Goal: Task Accomplishment & Management: Manage account settings

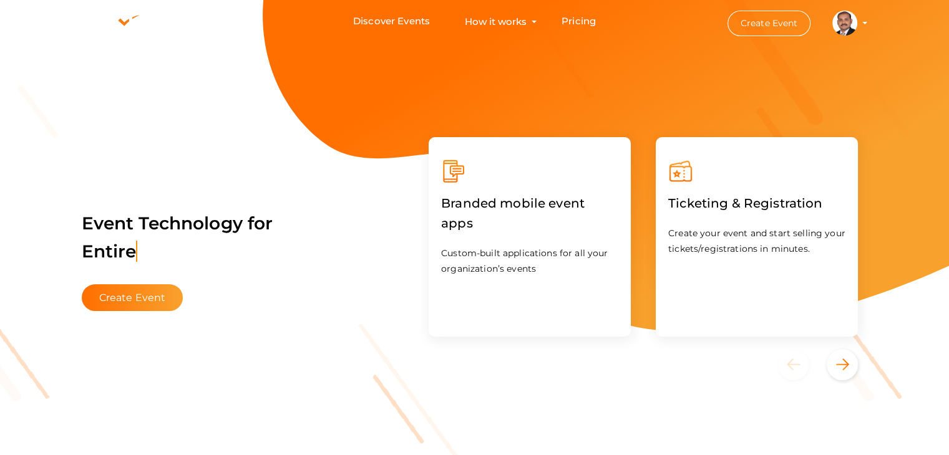
click at [857, 24] on profile-pic at bounding box center [844, 21] width 25 height 9
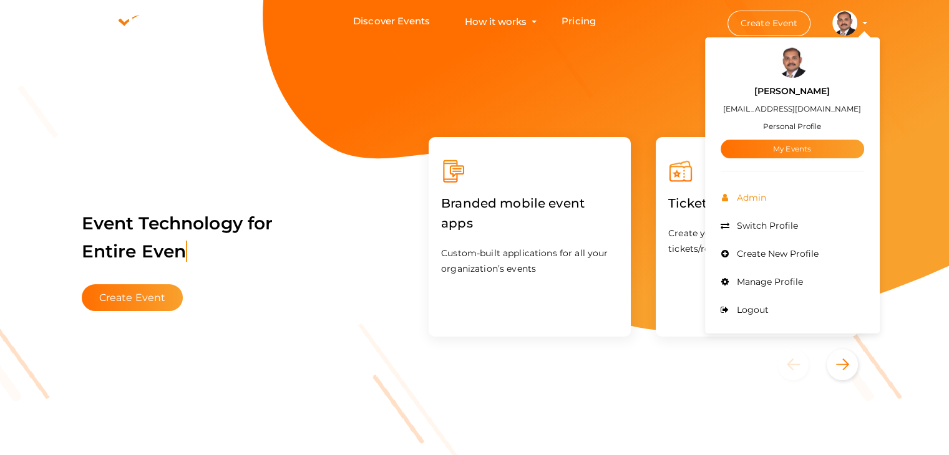
click at [752, 198] on span "Admin" at bounding box center [749, 197] width 32 height 11
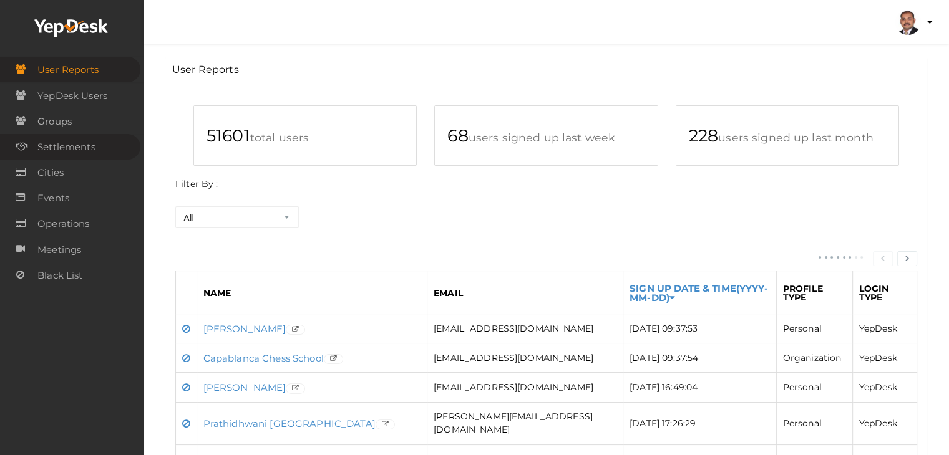
click at [80, 150] on span "Settlements" at bounding box center [66, 147] width 58 height 25
